Goal: Task Accomplishment & Management: Complete application form

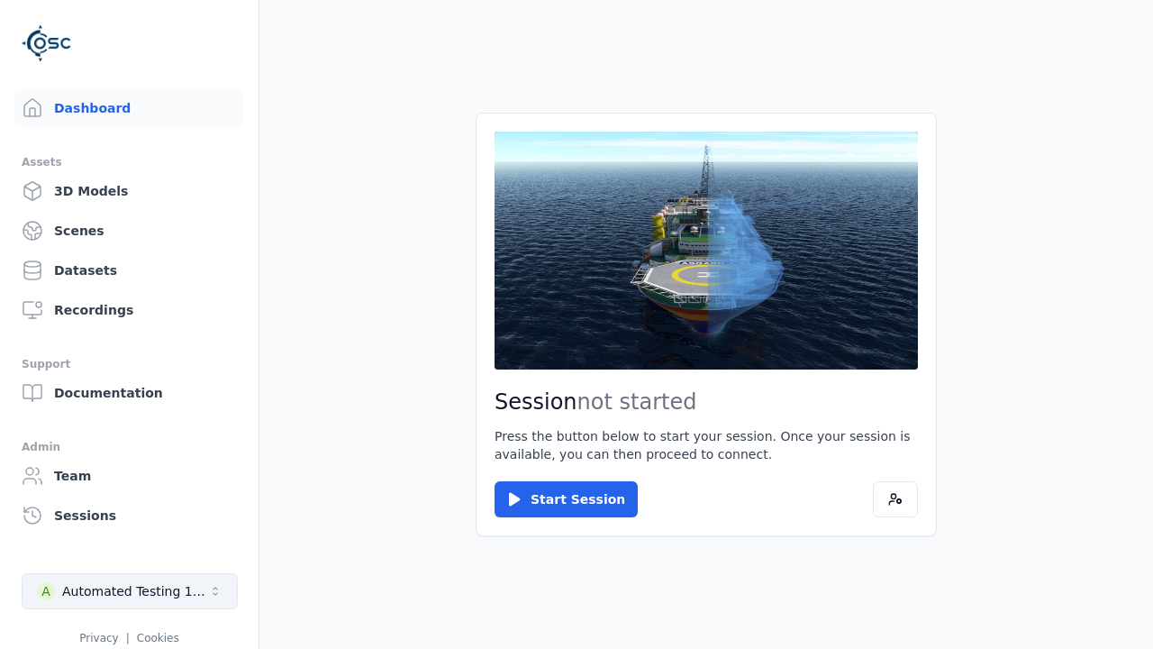
click at [130, 591] on div "Automated Testing 1 - Playwright" at bounding box center [135, 591] width 146 height 18
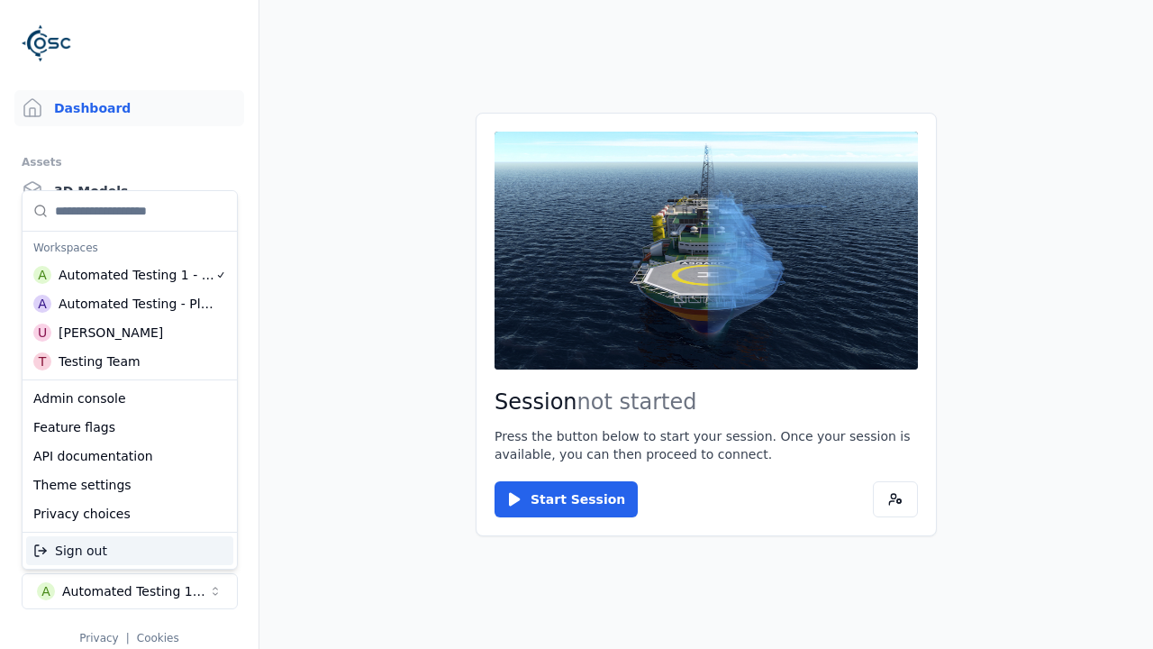
click at [130, 398] on div "Admin console" at bounding box center [129, 398] width 207 height 29
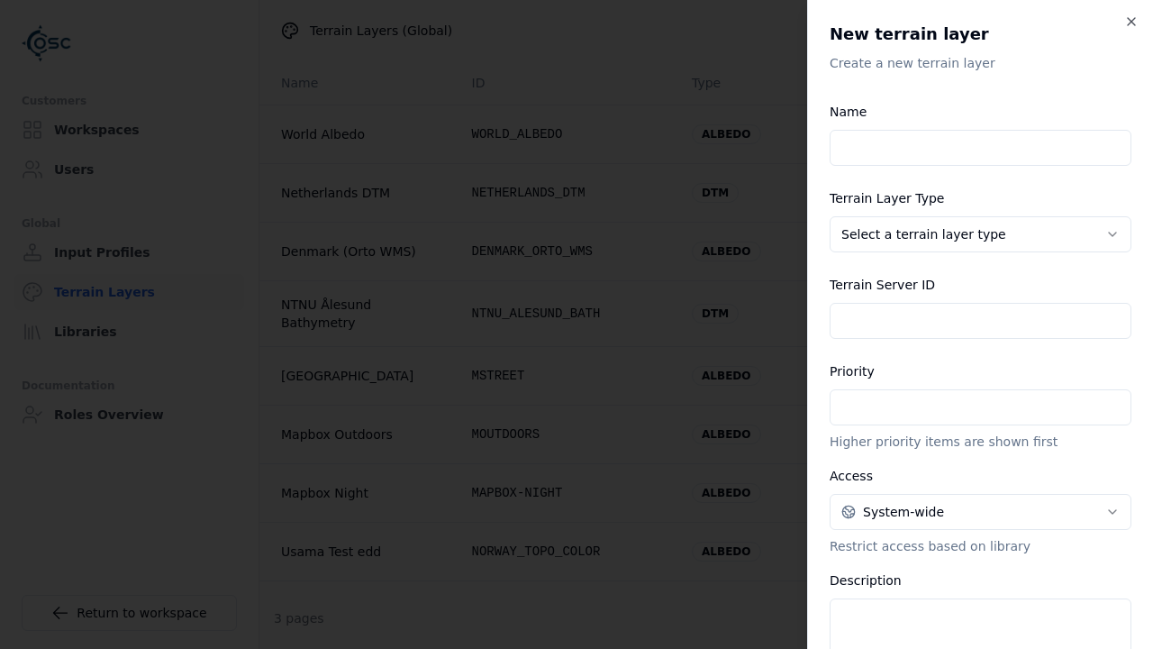
click at [980, 148] on input "Name" at bounding box center [981, 148] width 302 height 36
type input "**********"
